Goal: Information Seeking & Learning: Learn about a topic

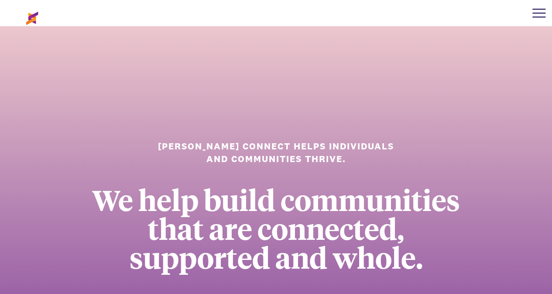
click at [535, 17] on div at bounding box center [538, 17] width 13 height 1
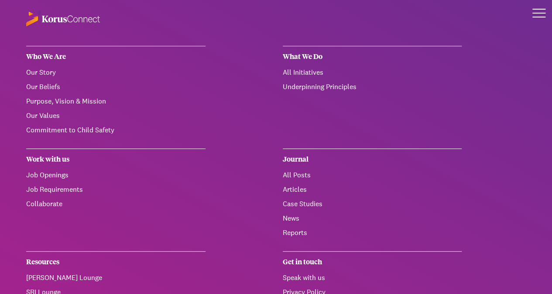
click at [51, 54] on div "Who We Are" at bounding box center [115, 56] width 179 height 21
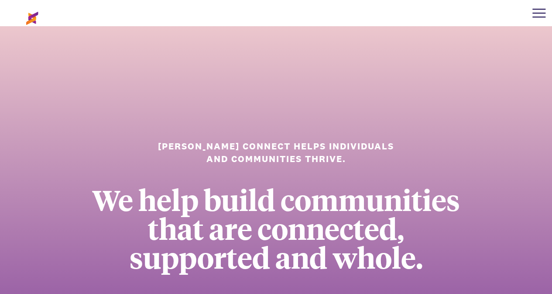
click at [540, 8] on div at bounding box center [539, 13] width 26 height 26
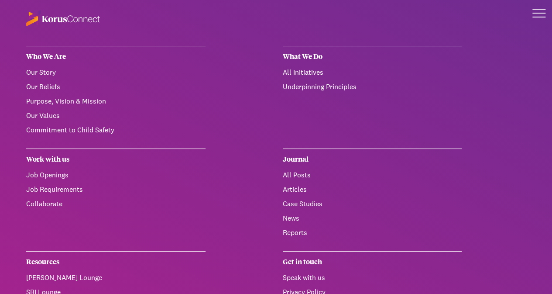
click at [540, 8] on div at bounding box center [539, 13] width 26 height 26
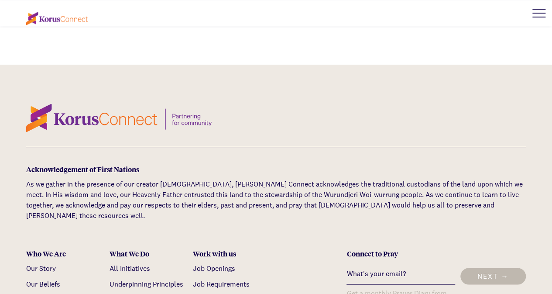
scroll to position [2399, 0]
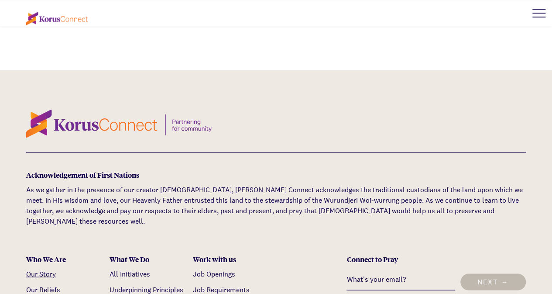
click at [38, 269] on link "Our Story" at bounding box center [41, 273] width 30 height 9
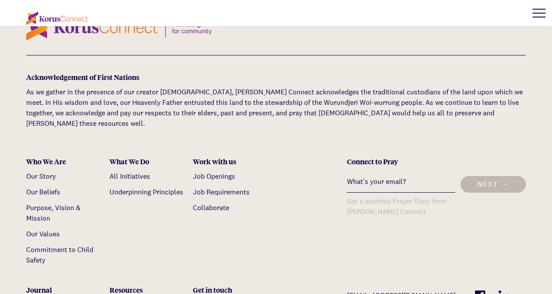
scroll to position [2896, 0]
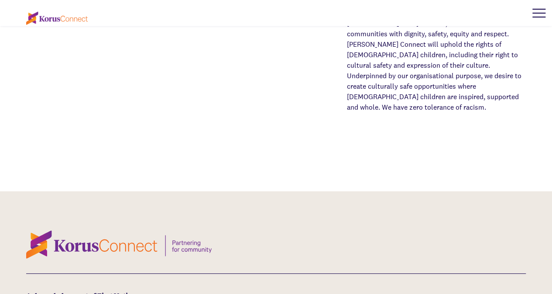
click at [546, 10] on div at bounding box center [539, 13] width 26 height 26
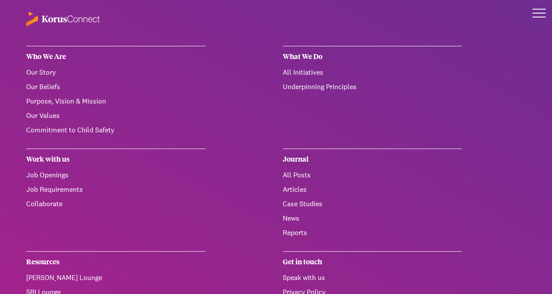
scroll to position [2547, 0]
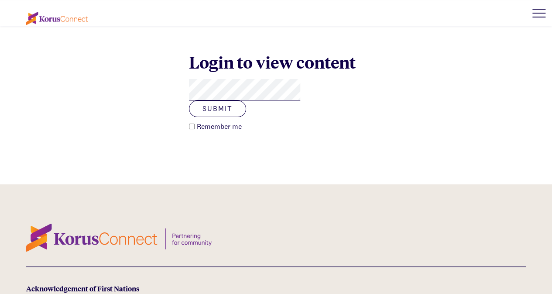
scroll to position [217, 0]
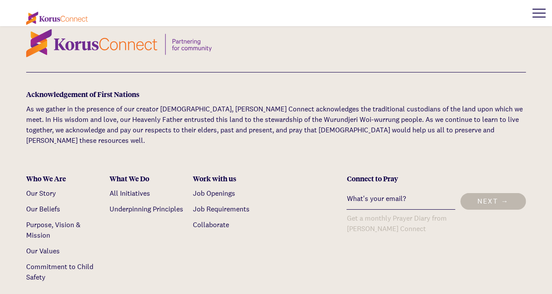
scroll to position [3202, 0]
